Goal: Check status: Check status

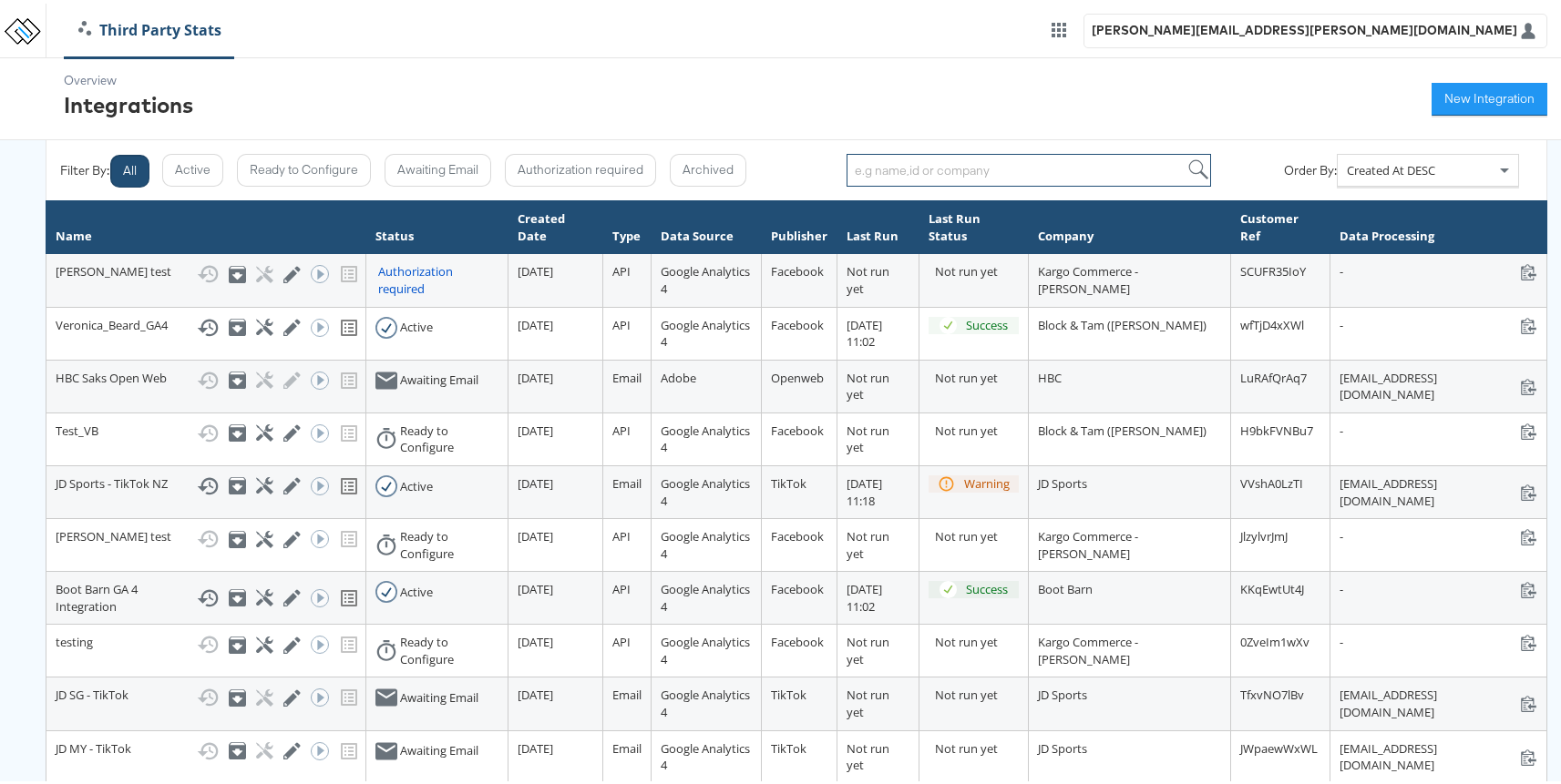
click at [958, 174] on input "search" at bounding box center [1028, 166] width 364 height 32
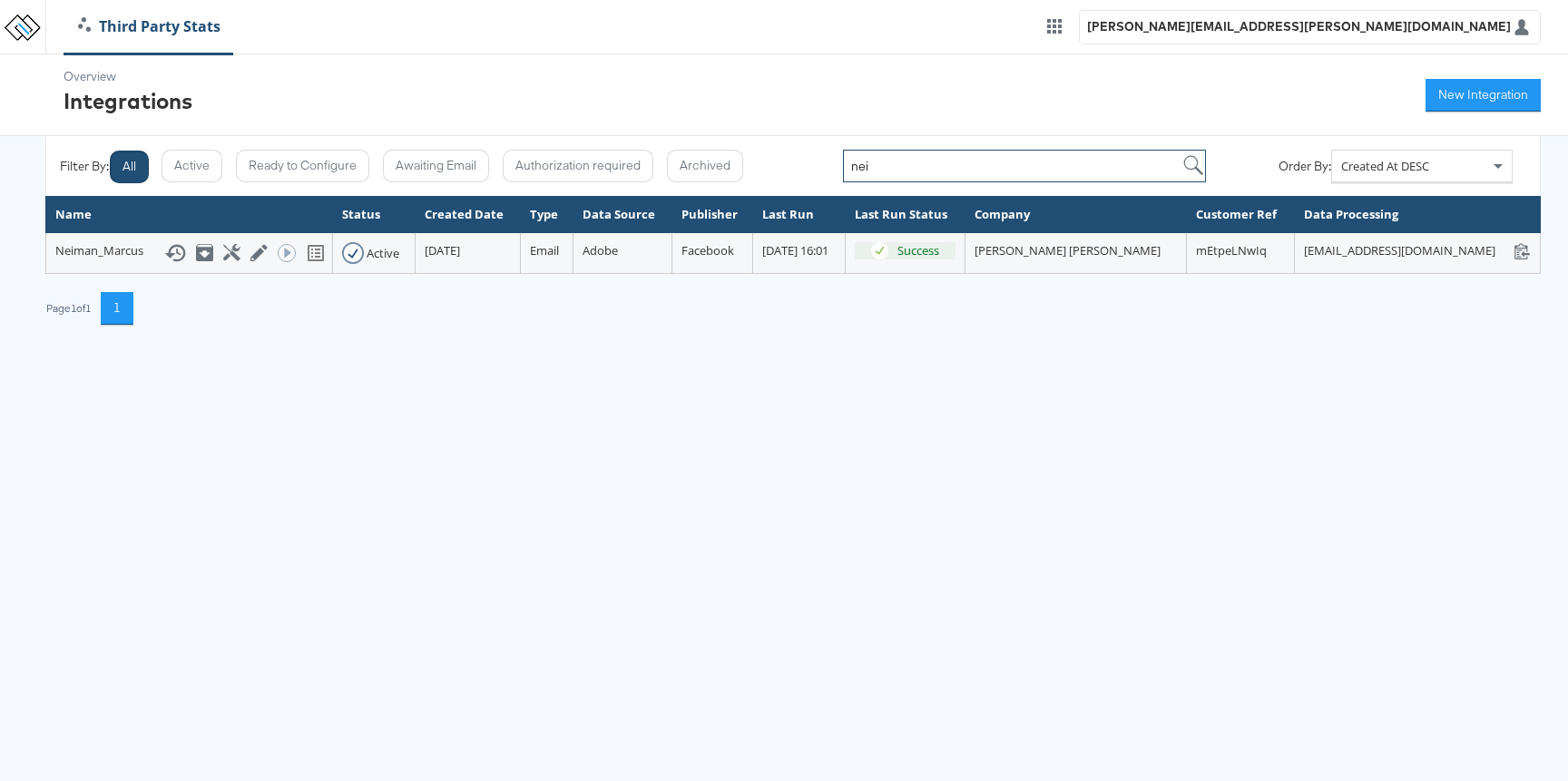
type input "nei"
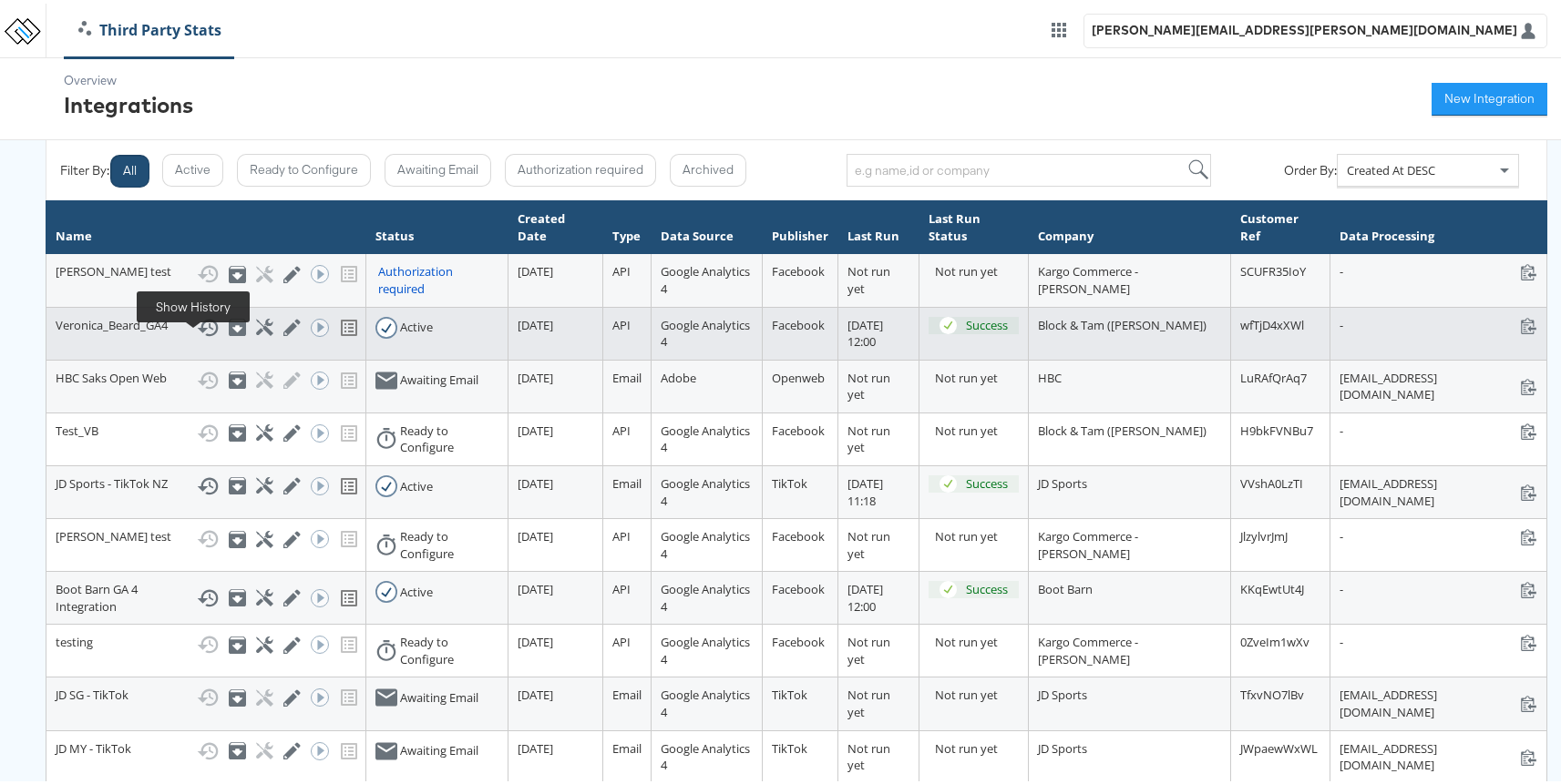
click at [197, 336] on icon at bounding box center [208, 325] width 22 height 22
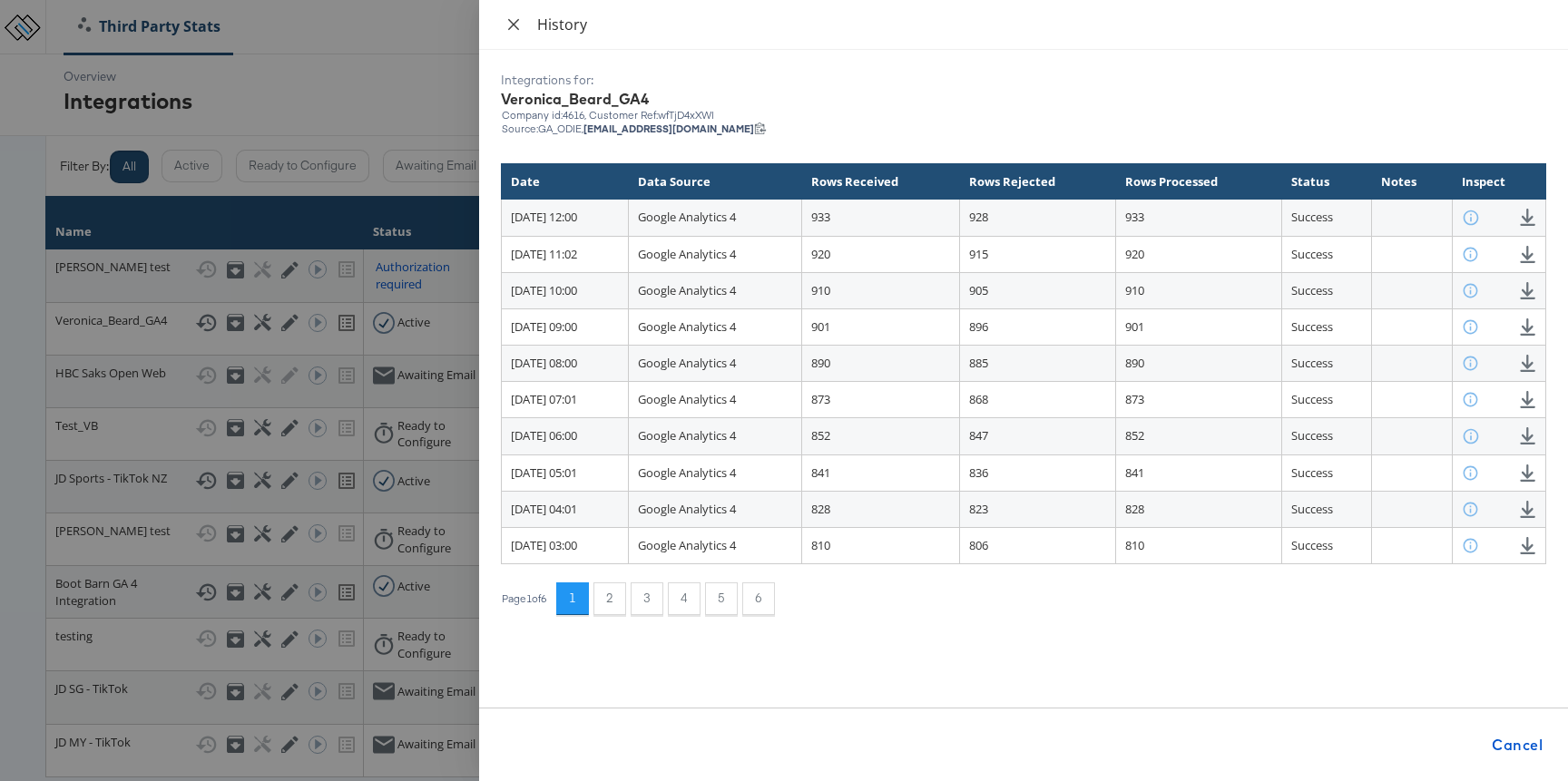
click at [513, 31] on button "Close" at bounding box center [514, 25] width 26 height 17
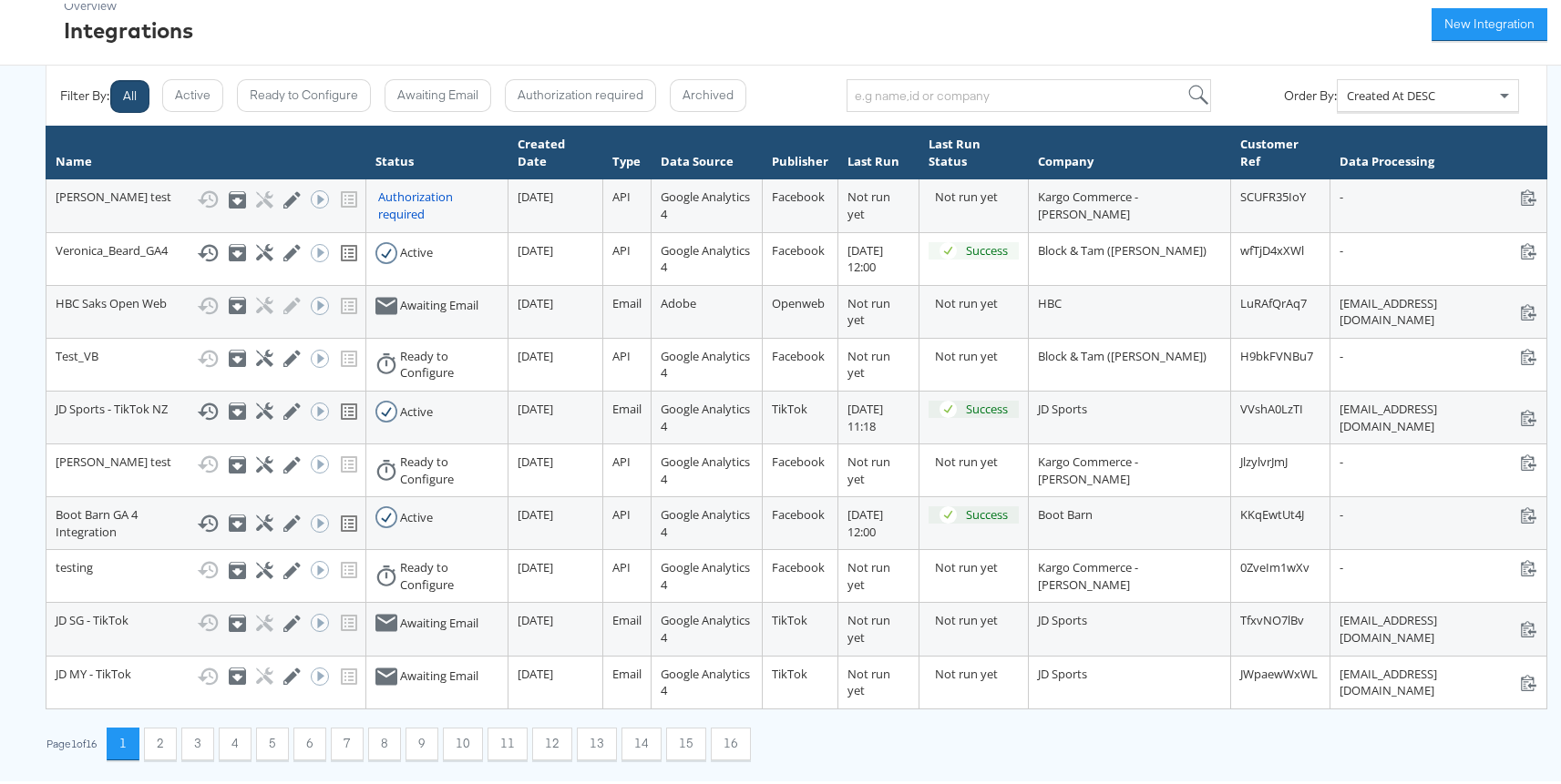
scroll to position [176, 0]
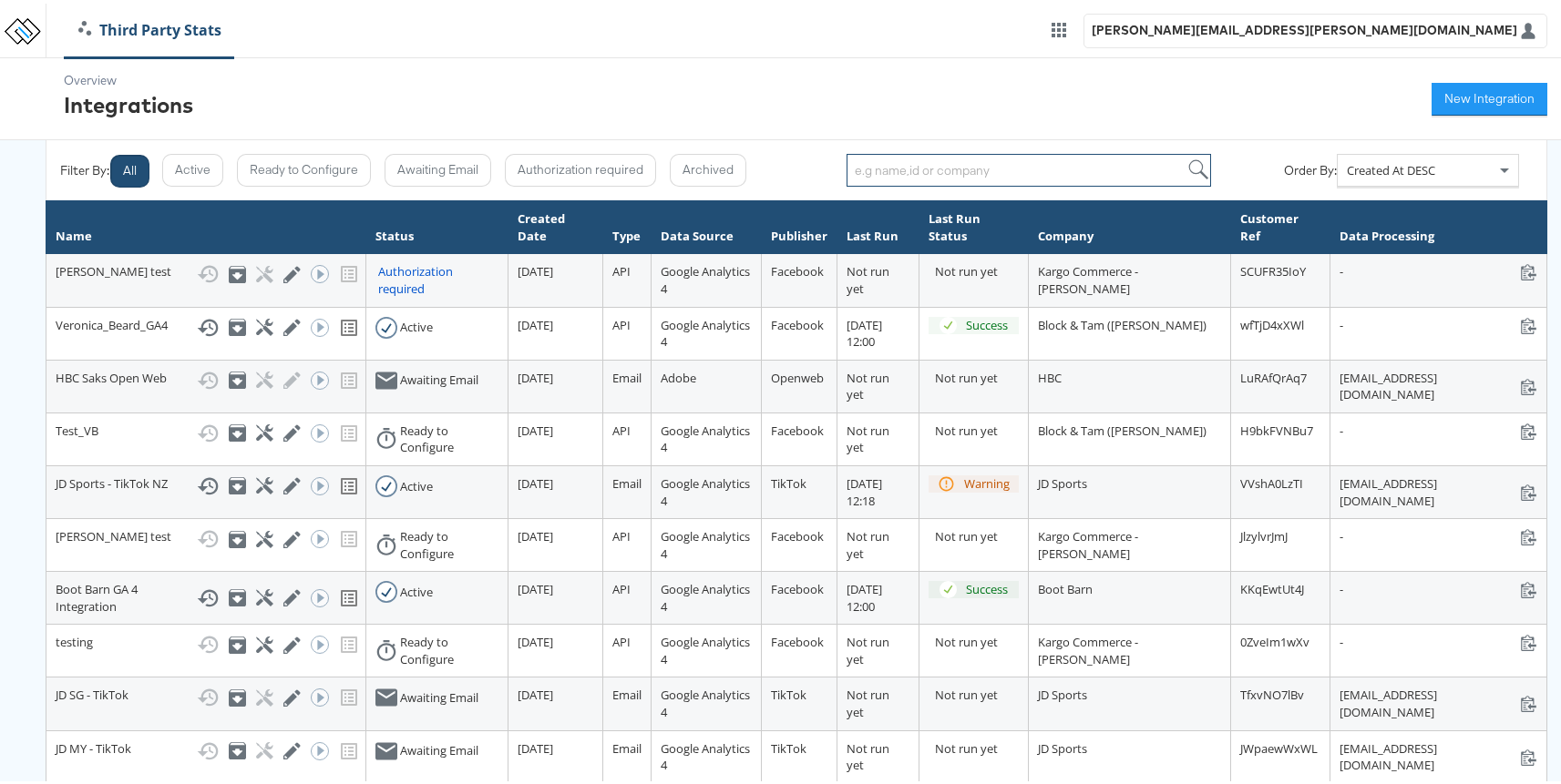
click at [859, 157] on input "search" at bounding box center [1028, 166] width 364 height 32
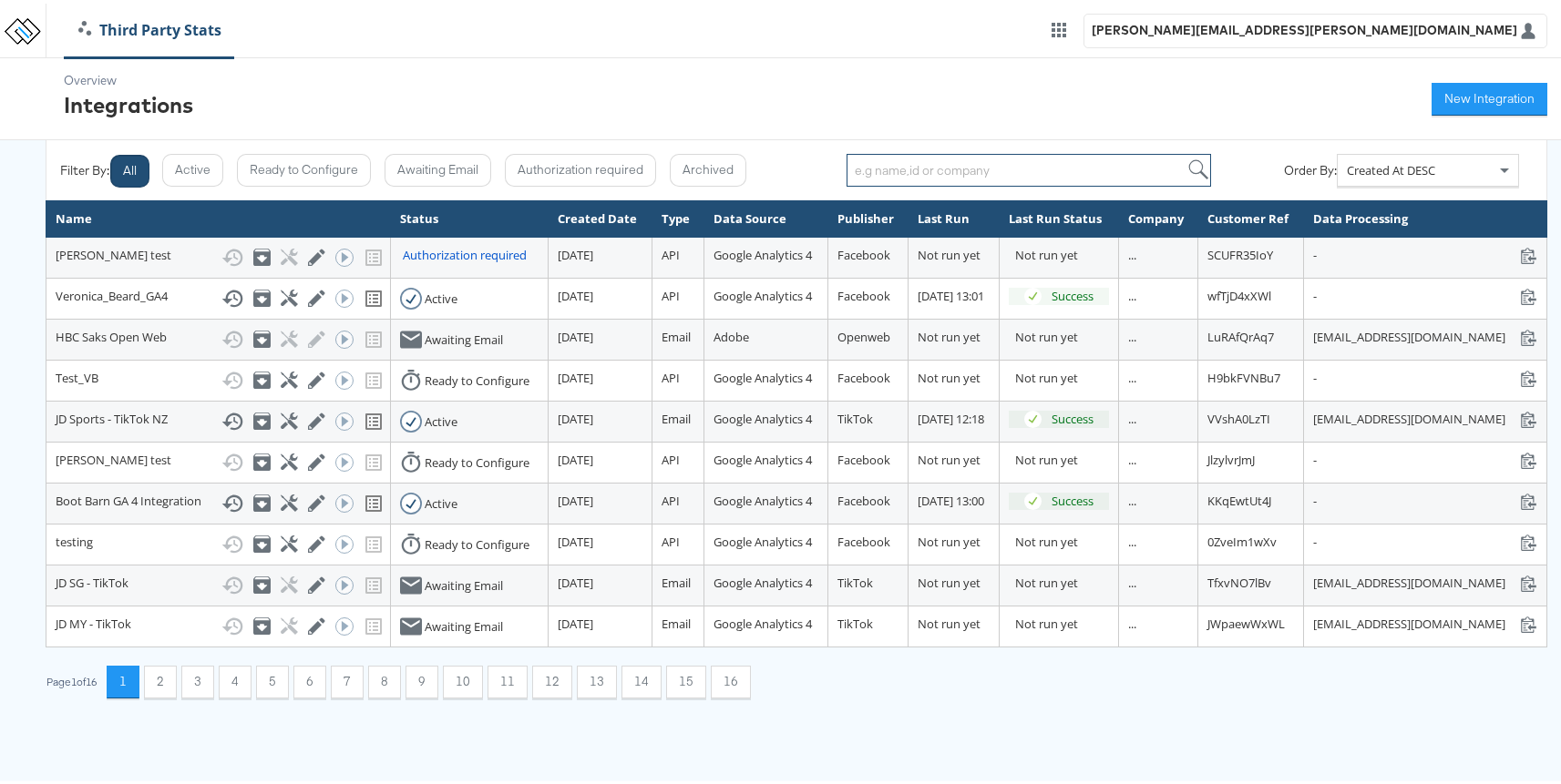
click at [903, 169] on input "search" at bounding box center [1028, 166] width 364 height 32
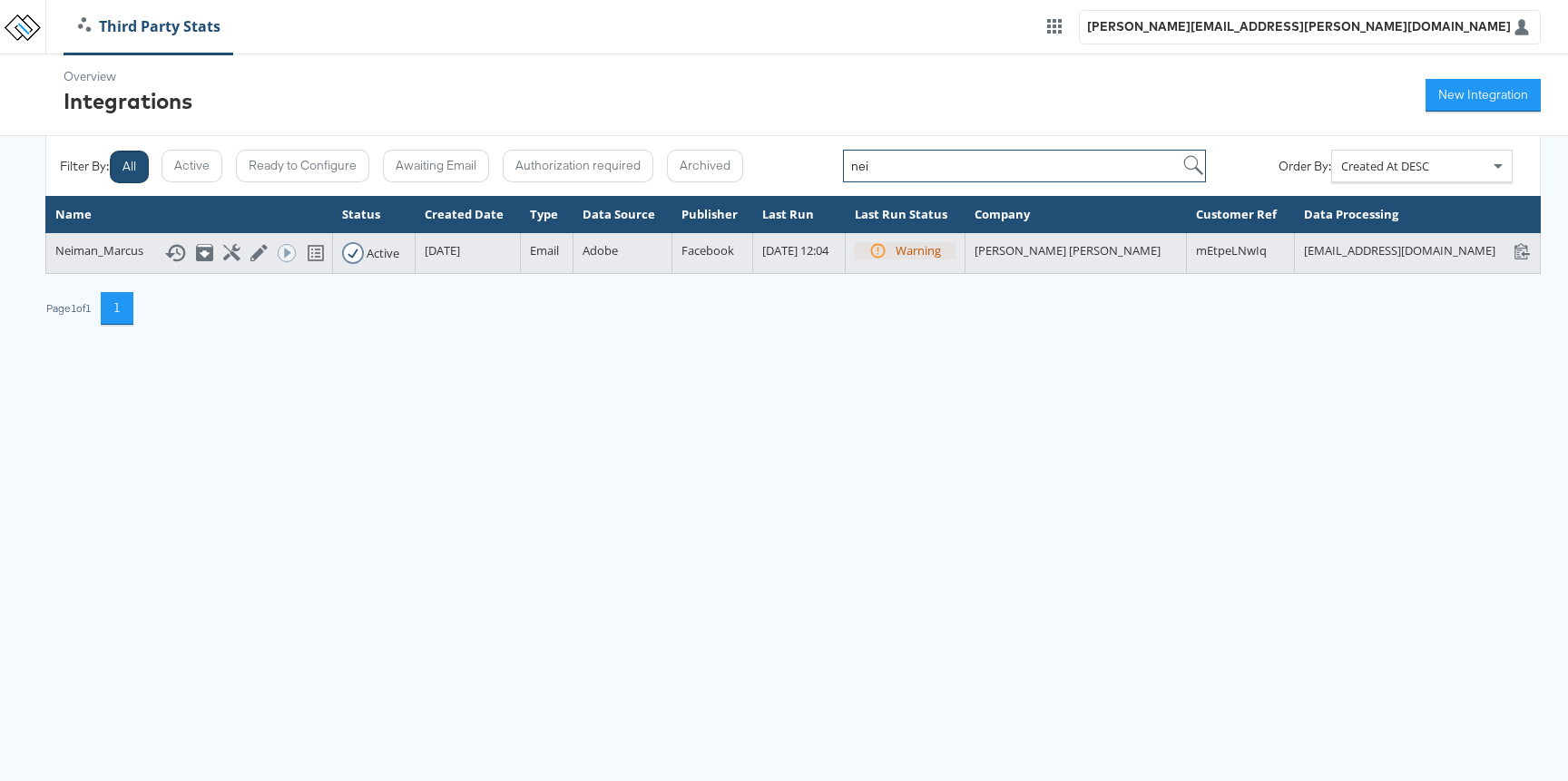
type input "nei"
click at [164, 257] on icon at bounding box center [175, 253] width 22 height 22
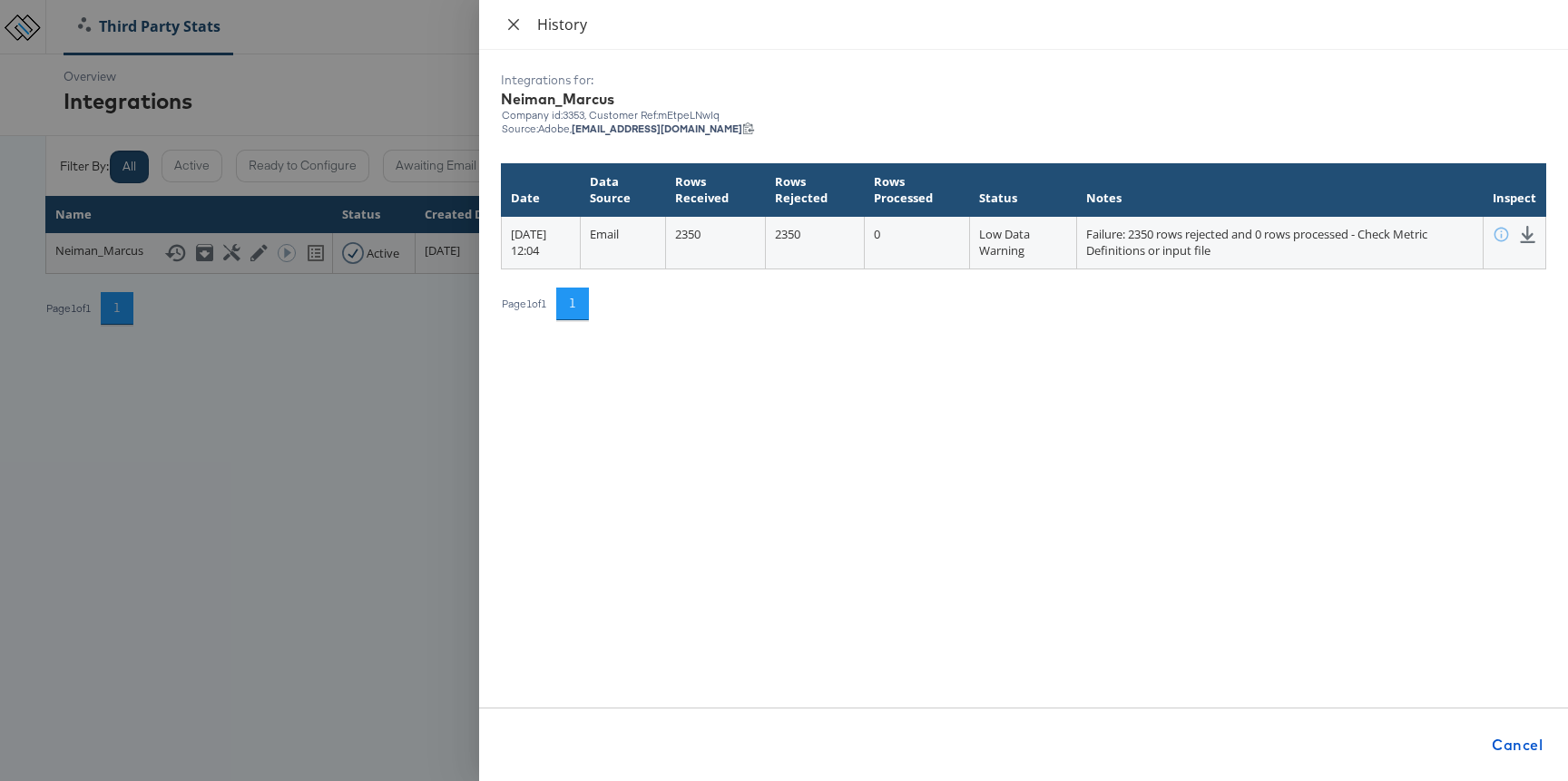
click at [510, 22] on icon "close" at bounding box center [514, 25] width 15 height 15
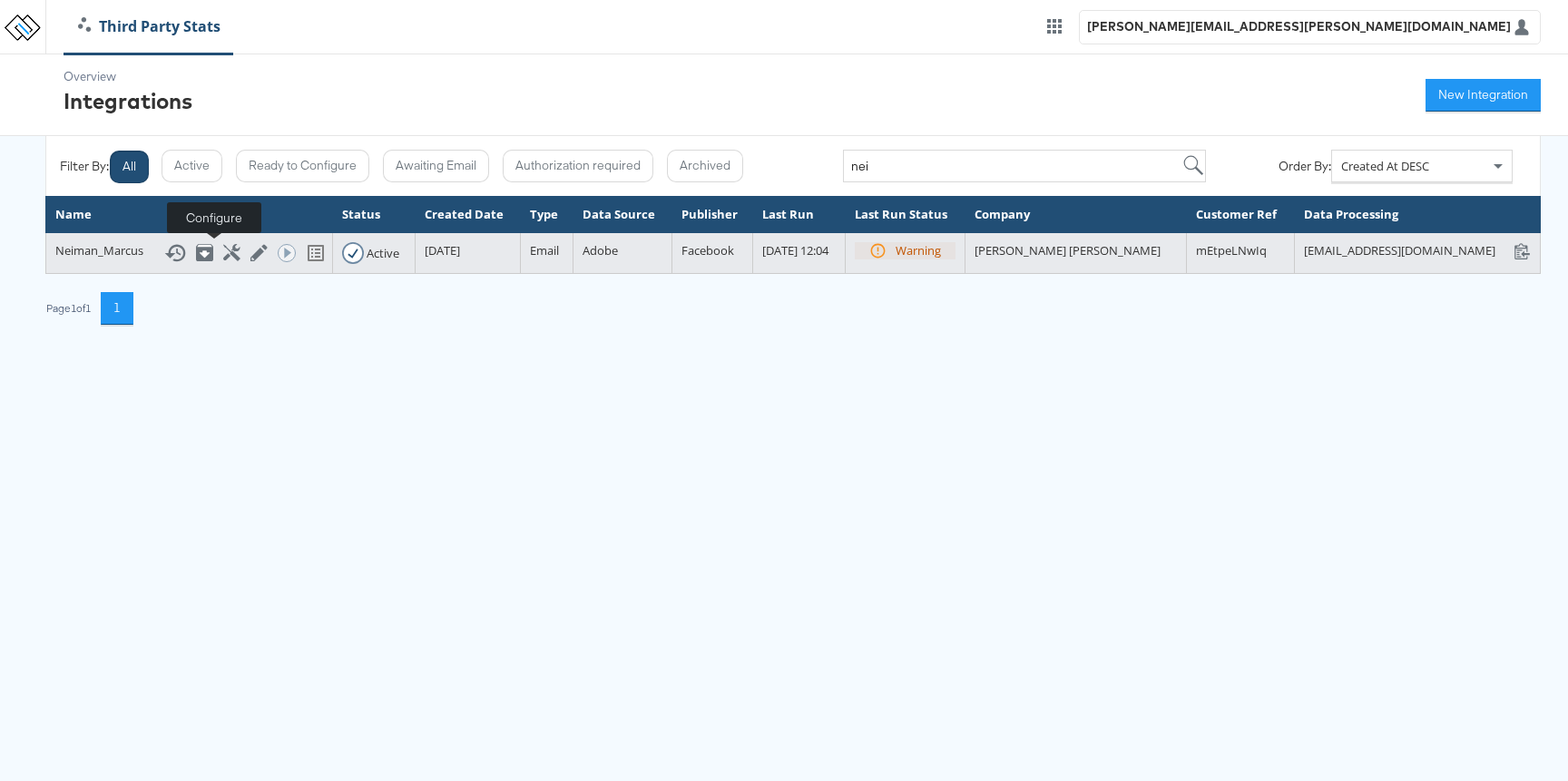
click at [223, 253] on icon at bounding box center [231, 252] width 17 height 17
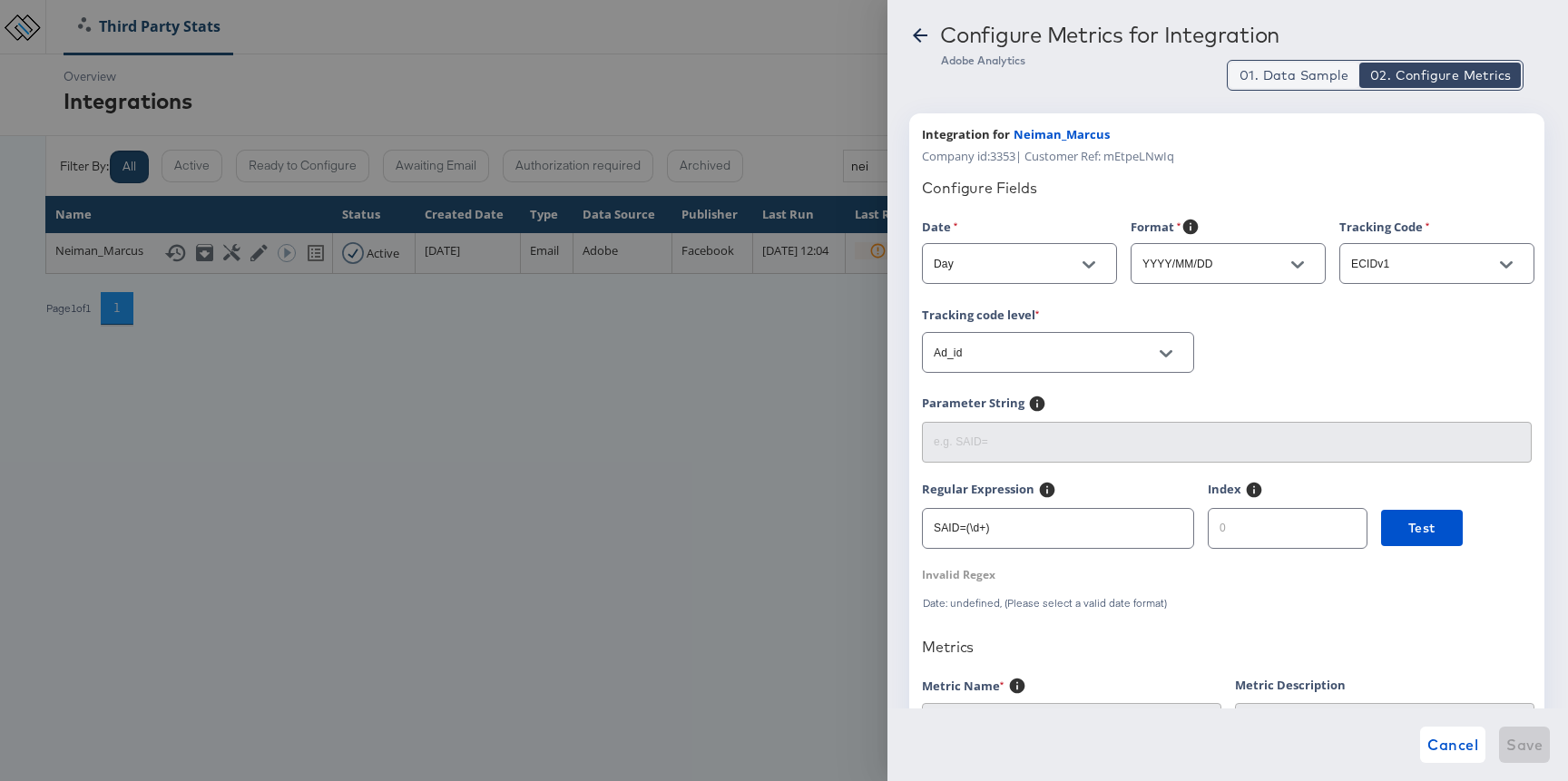
click at [1292, 73] on span "01. Data Sample" at bounding box center [1294, 76] width 109 height 18
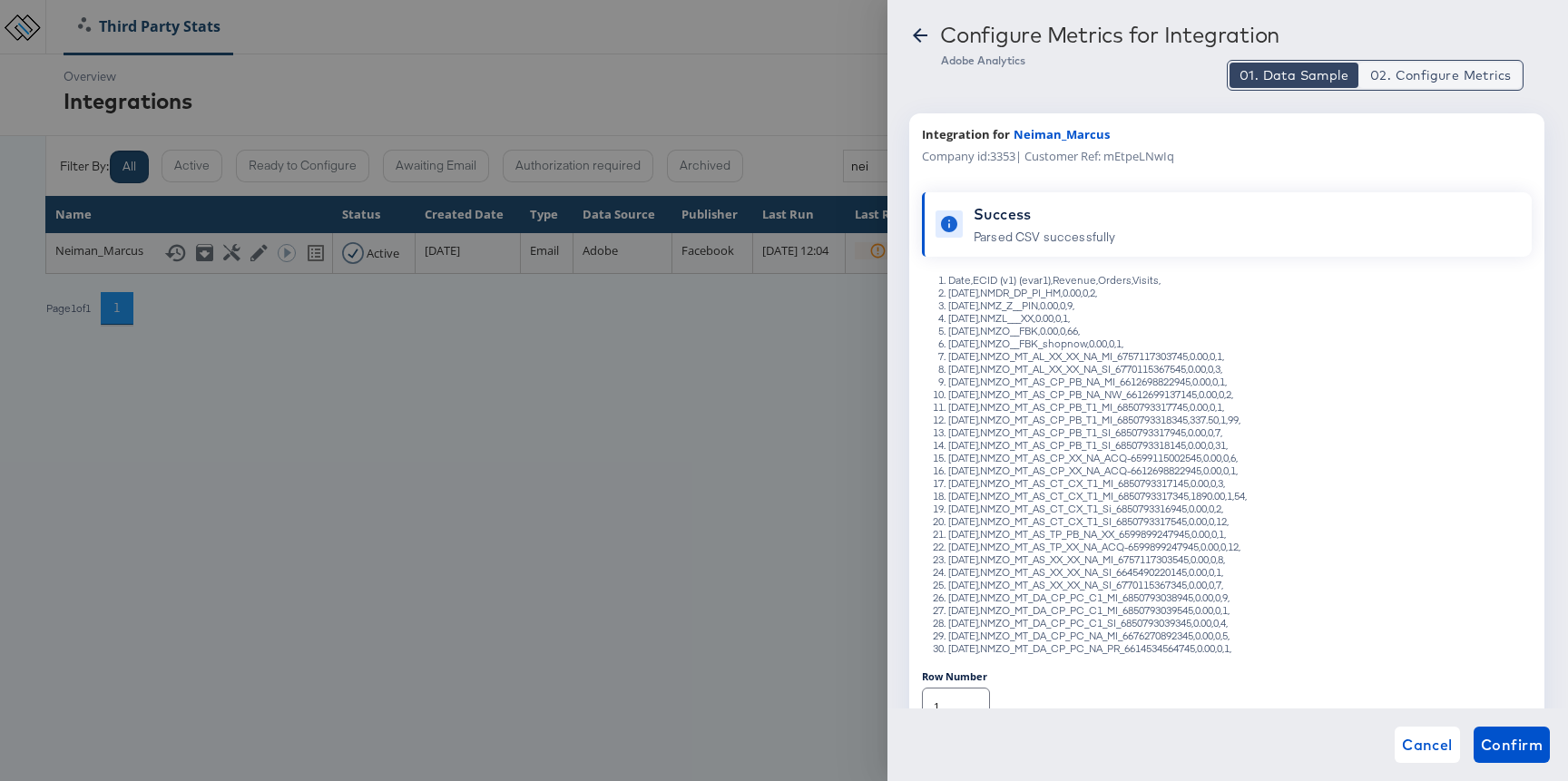
click at [1402, 73] on span "02. Configure Metrics" at bounding box center [1440, 76] width 141 height 18
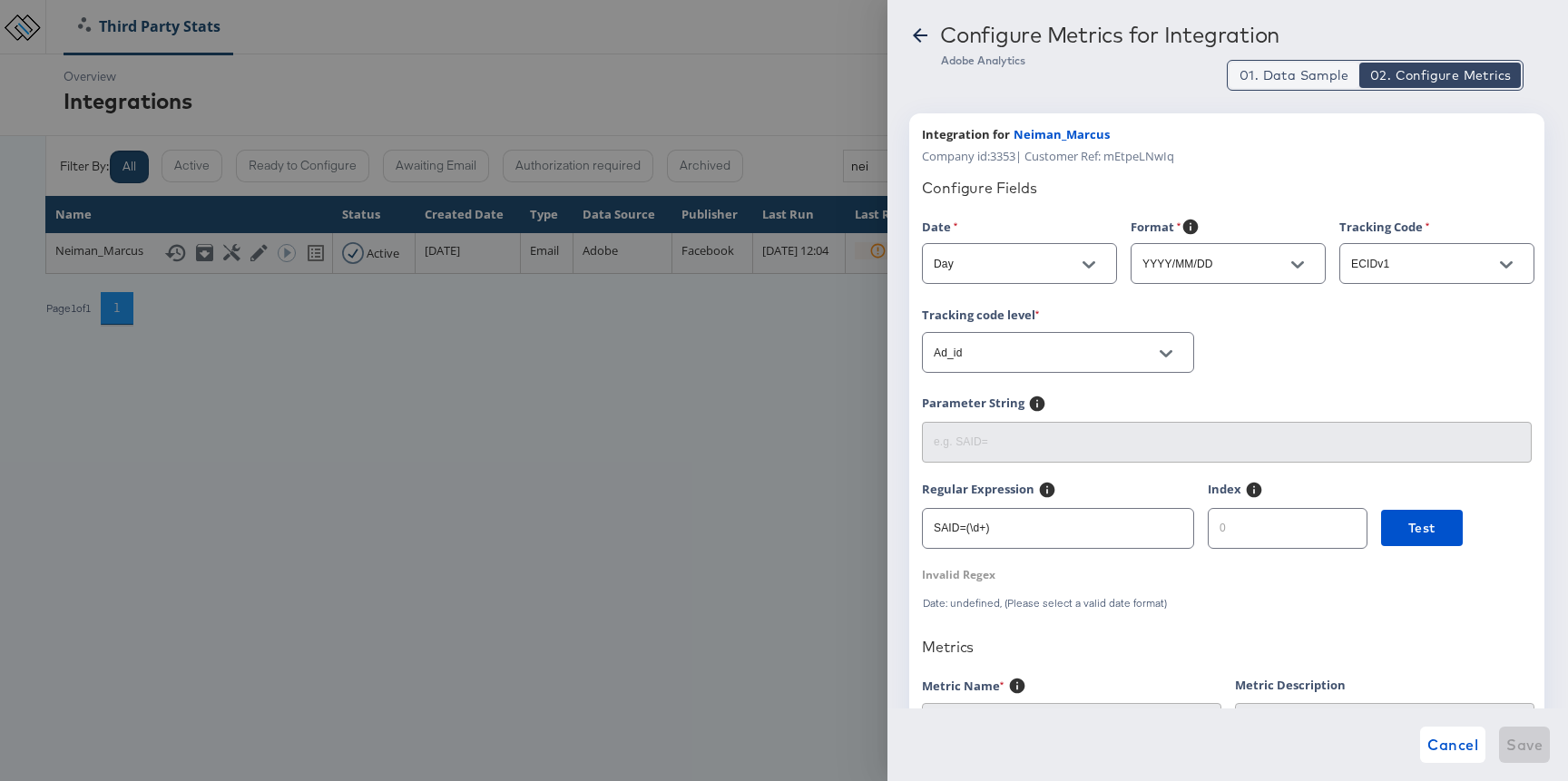
click at [1322, 75] on span "01. Data Sample" at bounding box center [1294, 76] width 109 height 18
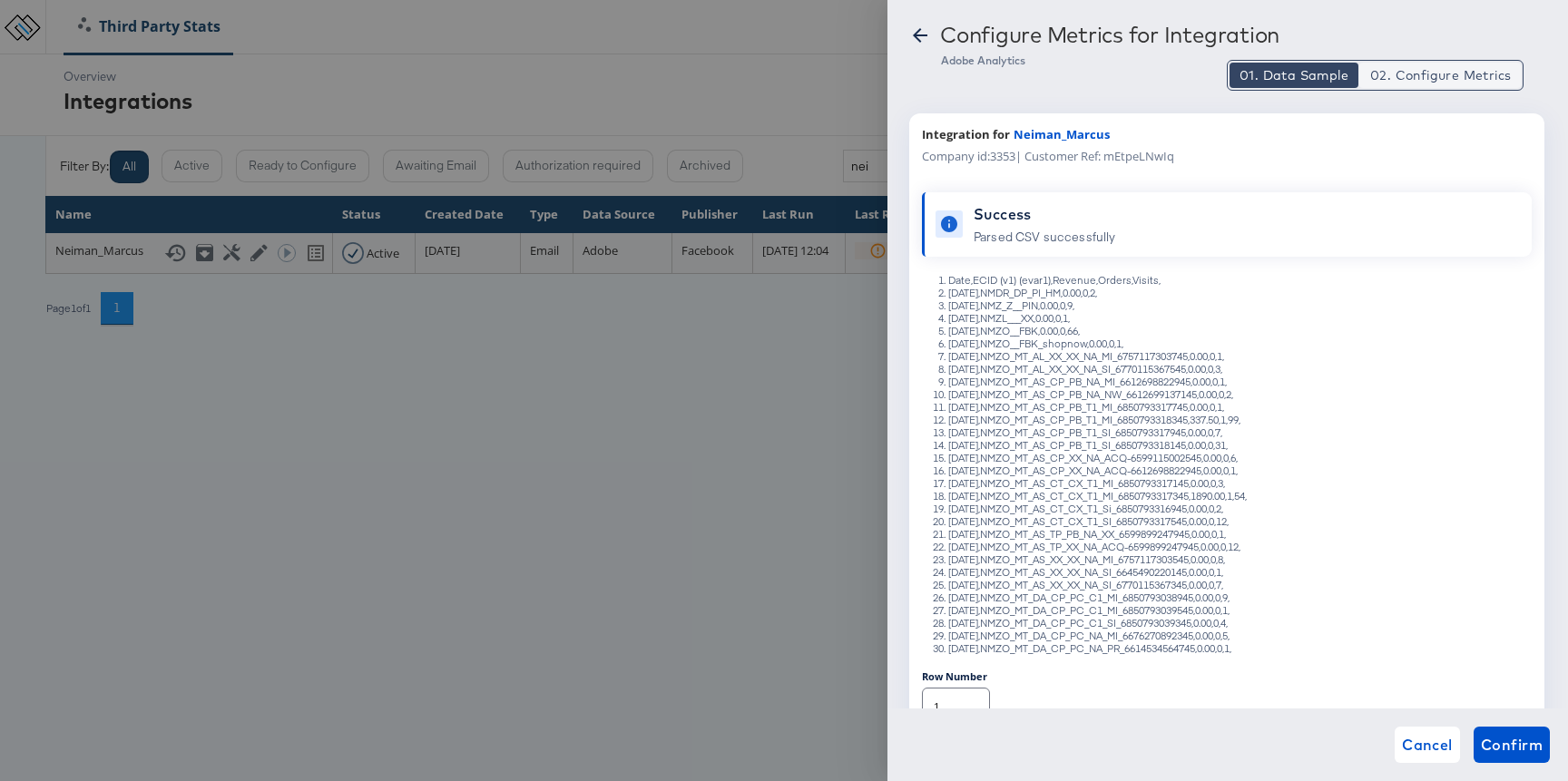
click at [1383, 68] on span "02. Configure Metrics" at bounding box center [1440, 76] width 141 height 18
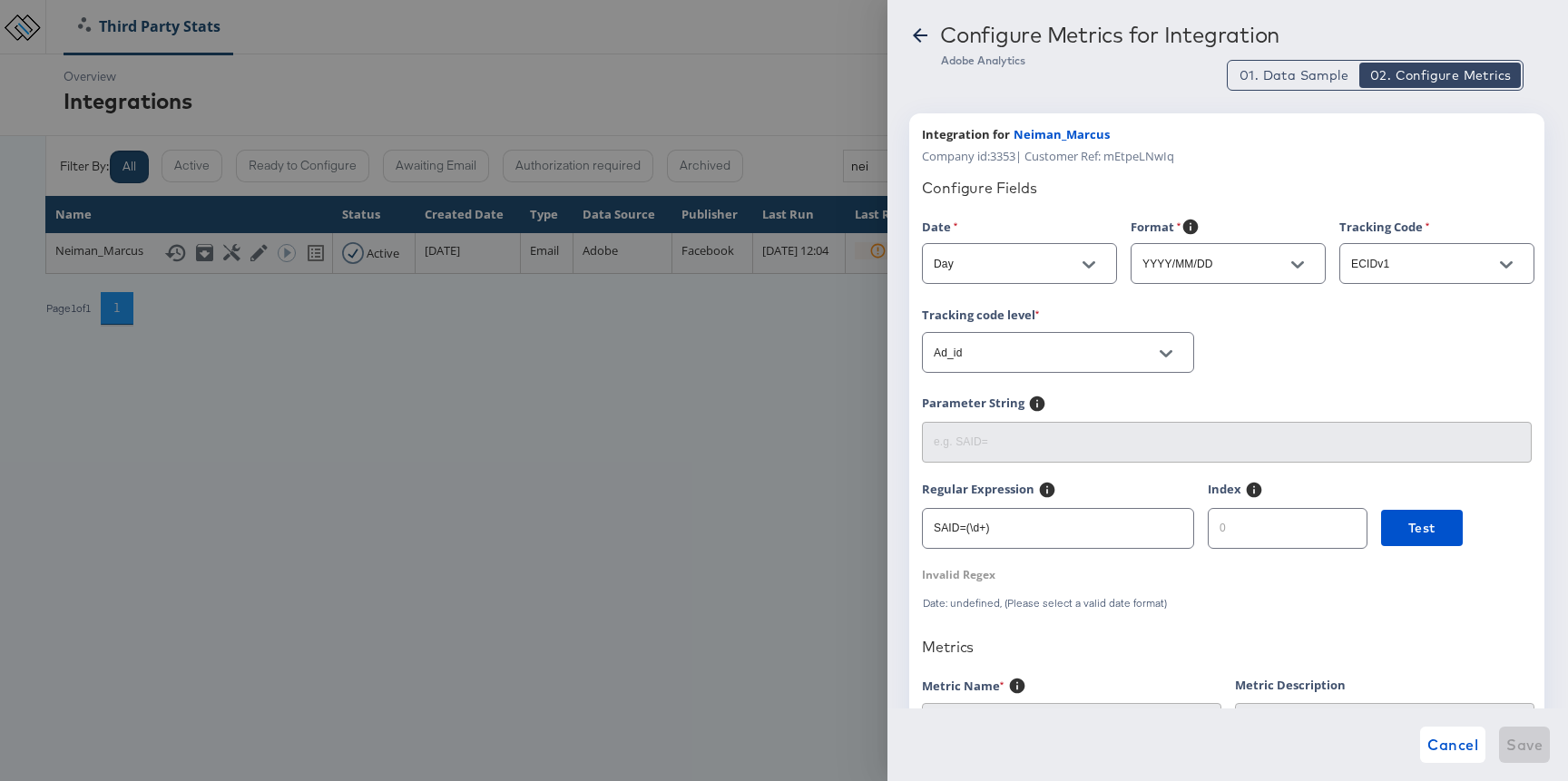
click at [915, 37] on icon at bounding box center [920, 36] width 15 height 15
